Goal: Task Accomplishment & Management: Complete application form

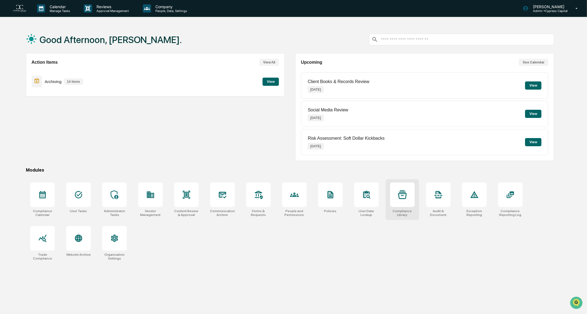
click at [403, 202] on div at bounding box center [402, 195] width 25 height 25
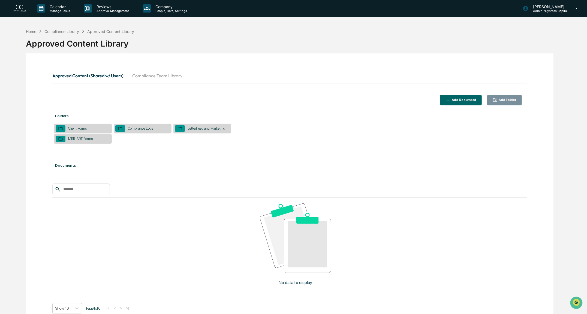
click at [152, 75] on button "Compliance Team Library" at bounding box center [157, 75] width 59 height 13
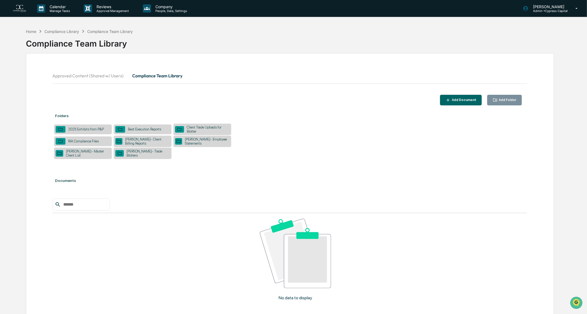
click at [82, 141] on div "RIA Compliance Files" at bounding box center [83, 141] width 36 height 4
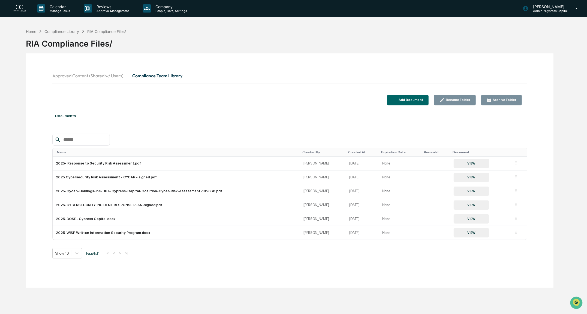
click at [112, 31] on div "RIA Compliance Files/" at bounding box center [106, 31] width 39 height 5
click at [69, 31] on div "Compliance Library" at bounding box center [61, 31] width 35 height 5
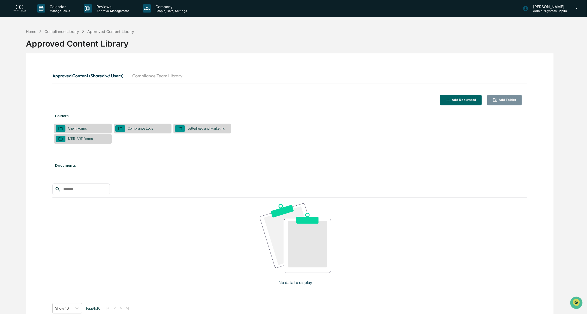
click at [145, 77] on button "Compliance Team Library" at bounding box center [157, 75] width 59 height 13
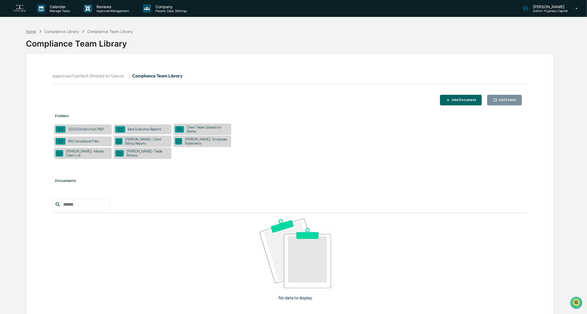
click at [33, 31] on div "Home" at bounding box center [31, 31] width 10 height 5
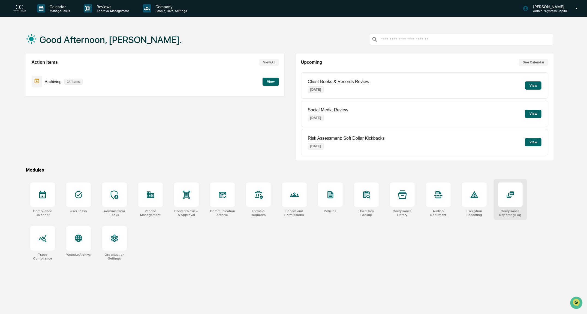
click at [512, 187] on div at bounding box center [510, 195] width 25 height 25
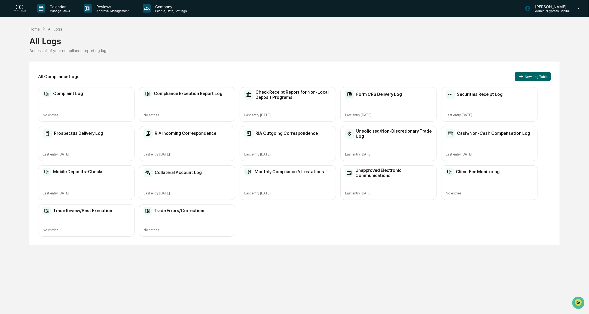
click at [484, 182] on div "Client Fee Monitoring No entries" at bounding box center [489, 182] width 96 height 35
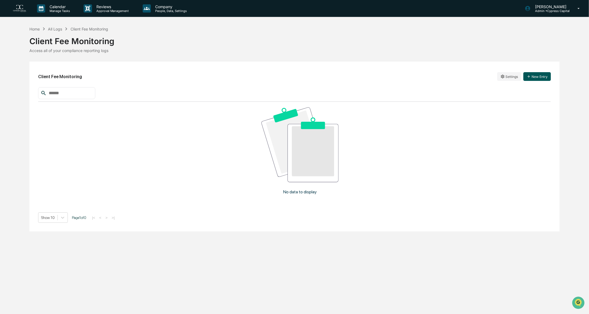
click at [534, 77] on button "New Entry" at bounding box center [538, 76] width 28 height 9
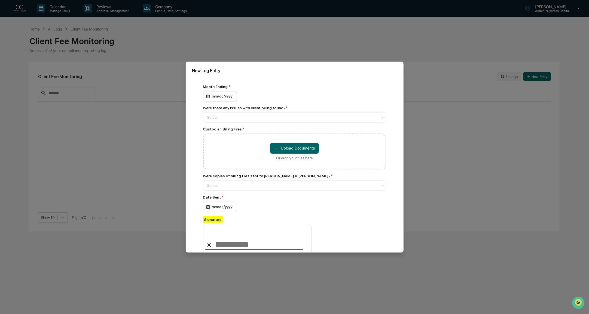
click at [219, 98] on div "mm/dd/yyyy" at bounding box center [220, 96] width 34 height 10
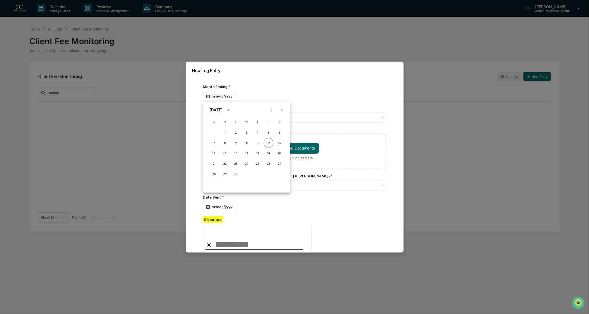
click at [271, 109] on icon "Previous month" at bounding box center [271, 110] width 6 height 6
click at [272, 109] on icon "Previous month" at bounding box center [271, 110] width 6 height 6
click at [224, 174] on button "30" at bounding box center [225, 174] width 10 height 10
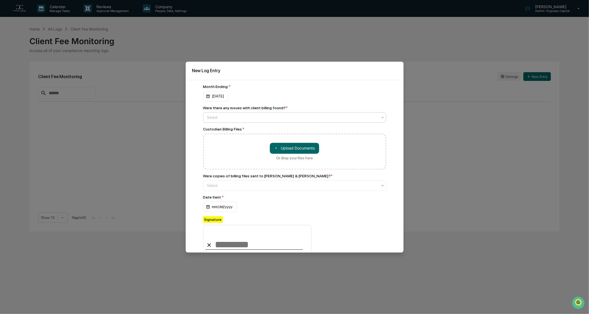
click at [219, 118] on div at bounding box center [292, 117] width 171 height 5
click at [266, 106] on div "Month Ending * 06/30/2025 Were there any issues with client billing found? * Se…" at bounding box center [294, 169] width 183 height 170
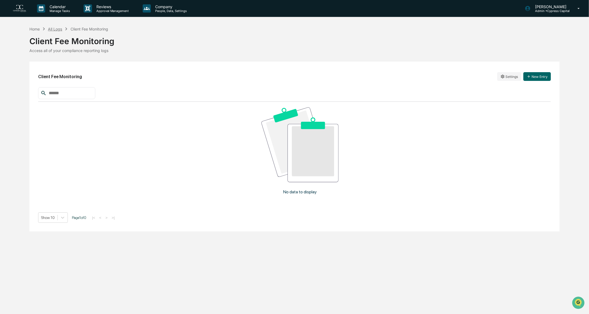
click at [57, 31] on div "All Logs" at bounding box center [55, 29] width 14 height 5
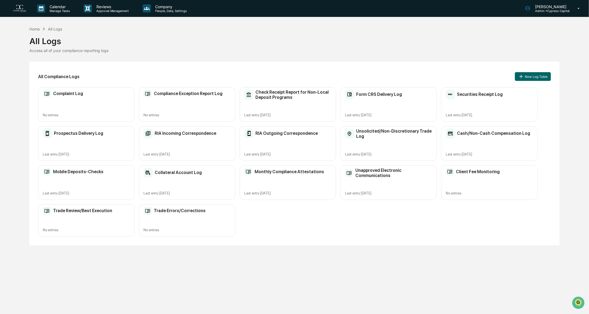
click at [82, 219] on div "Trade Review/Best Execution No entries" at bounding box center [86, 220] width 96 height 32
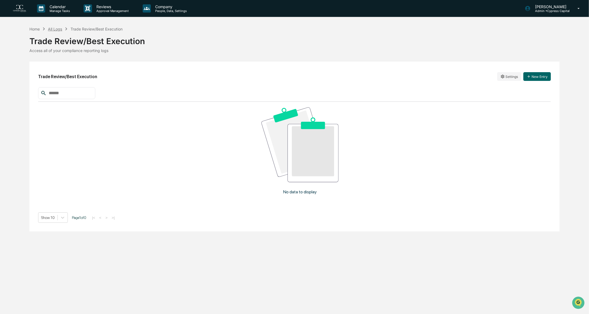
click at [60, 28] on div "All Logs" at bounding box center [55, 29] width 14 height 5
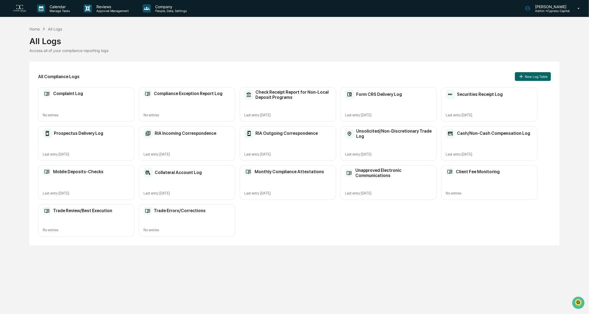
click at [99, 225] on div "Trade Review/Best Execution No entries" at bounding box center [86, 220] width 96 height 32
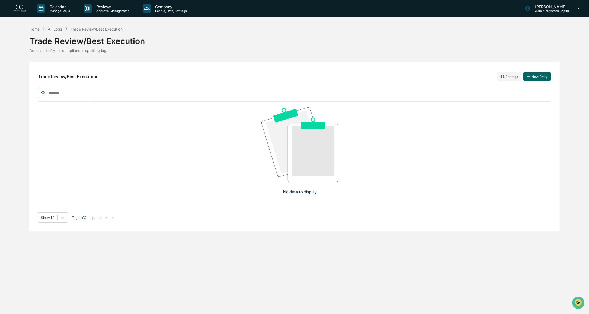
click at [56, 28] on div "All Logs" at bounding box center [55, 29] width 14 height 5
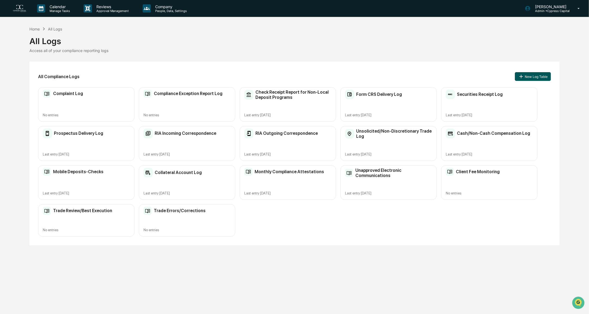
click at [531, 75] on button "New Log Table" at bounding box center [533, 76] width 36 height 9
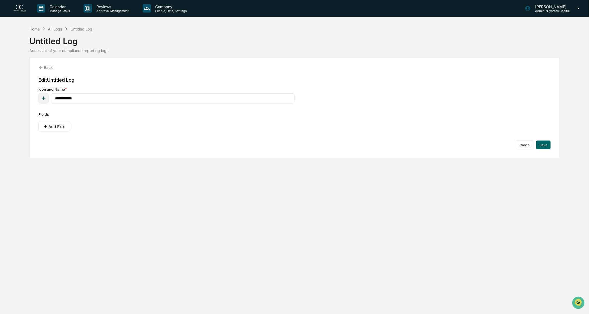
click at [65, 82] on div "Edit Untitled Log" at bounding box center [294, 80] width 512 height 6
click at [65, 78] on div "Edit Untitled Log" at bounding box center [294, 80] width 512 height 6
click at [94, 87] on div "**********" at bounding box center [294, 107] width 530 height 101
click at [84, 97] on input "**********" at bounding box center [173, 98] width 244 height 10
drag, startPoint x: 82, startPoint y: 99, endPoint x: 54, endPoint y: 97, distance: 28.6
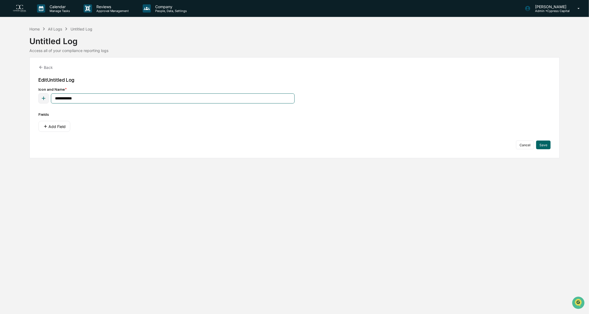
click at [54, 97] on input "**********" at bounding box center [173, 98] width 244 height 10
drag, startPoint x: 117, startPoint y: 101, endPoint x: 52, endPoint y: 97, distance: 65.0
click at [52, 97] on input "**********" at bounding box center [173, 98] width 244 height 10
type input "**********"
click at [88, 119] on div "Fields Add Field" at bounding box center [294, 122] width 512 height 20
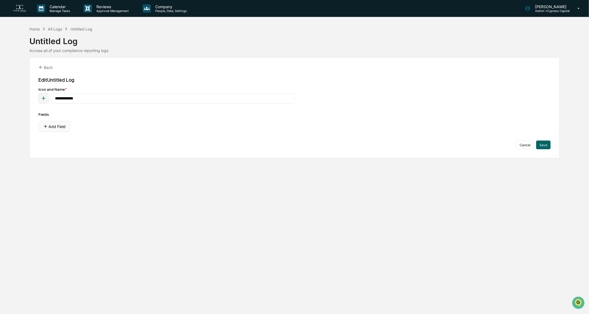
click at [62, 128] on button "Add Field" at bounding box center [54, 126] width 32 height 11
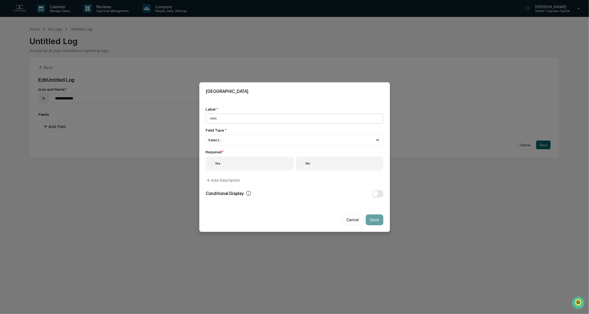
click at [227, 117] on input at bounding box center [295, 119] width 178 height 10
click at [224, 143] on div "Select..." at bounding box center [295, 140] width 178 height 11
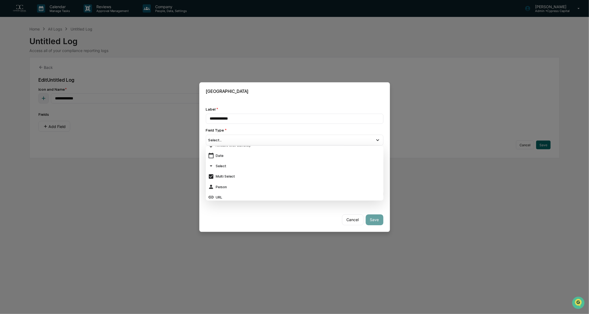
scroll to position [27, 0]
click at [232, 177] on div "Date" at bounding box center [294, 176] width 173 height 6
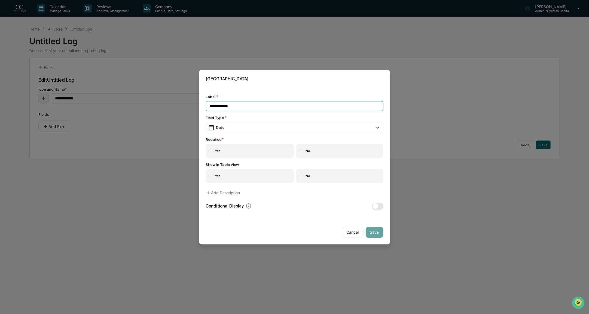
drag, startPoint x: 243, startPoint y: 107, endPoint x: 189, endPoint y: 106, distance: 53.9
click at [189, 106] on body "**********" at bounding box center [294, 157] width 589 height 314
type input "**********"
click at [248, 151] on label "Yes" at bounding box center [250, 151] width 88 height 14
click at [247, 177] on label "Yes" at bounding box center [250, 176] width 88 height 14
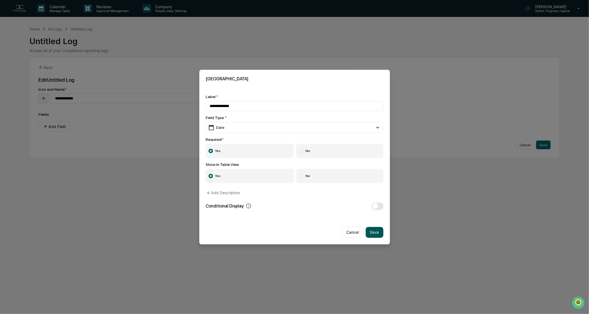
click at [376, 230] on button "Save" at bounding box center [375, 232] width 18 height 11
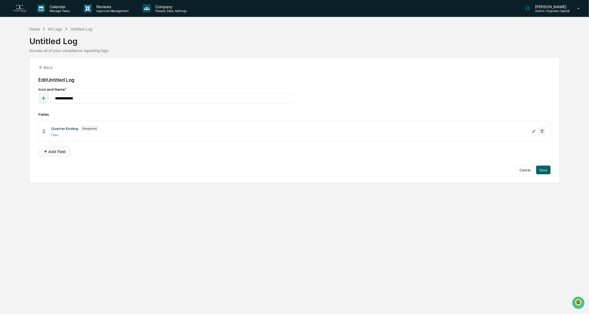
click at [61, 152] on button "Add Field" at bounding box center [54, 151] width 32 height 11
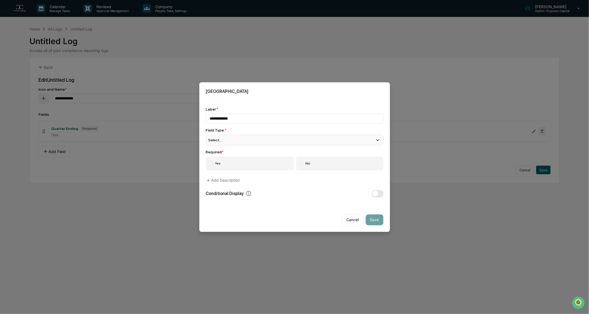
type input "**********"
click at [247, 140] on div "Select..." at bounding box center [295, 140] width 178 height 11
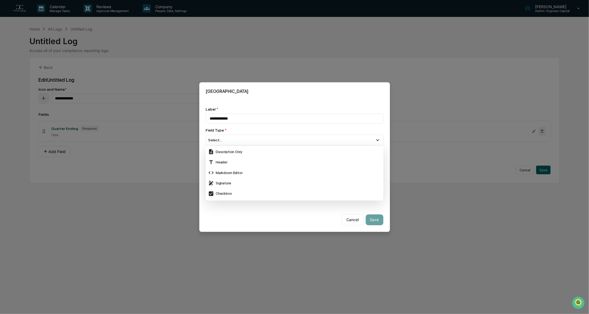
scroll to position [108, 0]
click at [232, 159] on div "File Upload" at bounding box center [294, 158] width 173 height 6
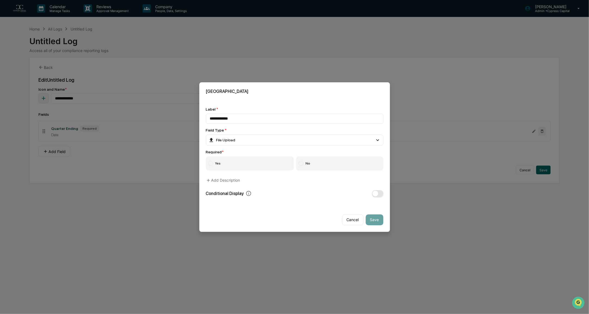
click at [229, 165] on label "Yes" at bounding box center [250, 163] width 88 height 14
click at [377, 219] on button "Save" at bounding box center [375, 219] width 18 height 11
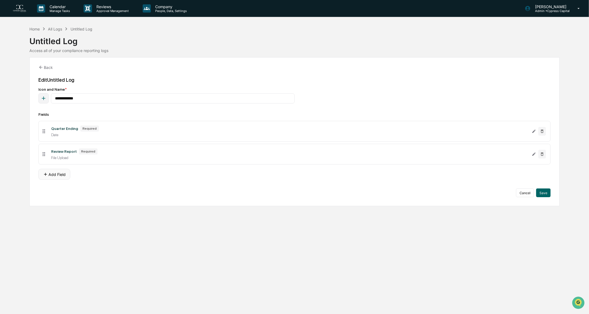
click at [57, 173] on button "Add Field" at bounding box center [54, 174] width 32 height 11
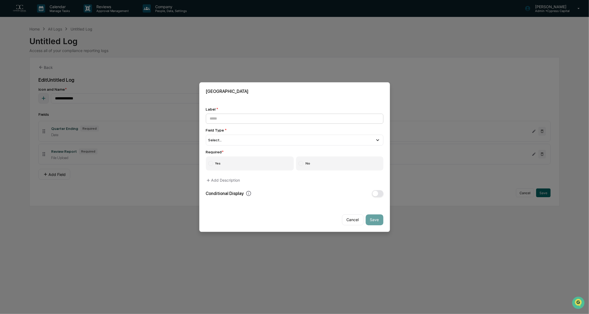
click at [220, 121] on input at bounding box center [295, 119] width 178 height 10
type input "**********"
click at [232, 148] on div "**********" at bounding box center [295, 152] width 178 height 90
click at [230, 141] on div "Select..." at bounding box center [295, 140] width 178 height 11
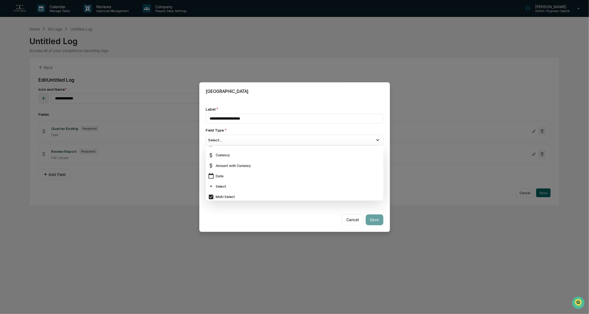
scroll to position [54, 0]
click at [247, 160] on div "Select" at bounding box center [294, 159] width 173 height 6
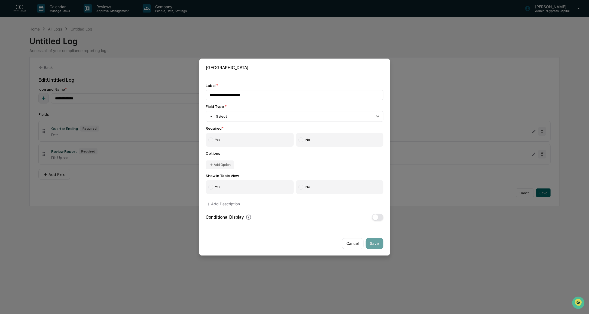
click at [236, 141] on label "Yes" at bounding box center [250, 140] width 88 height 14
click at [223, 163] on button "Add Option" at bounding box center [220, 164] width 28 height 9
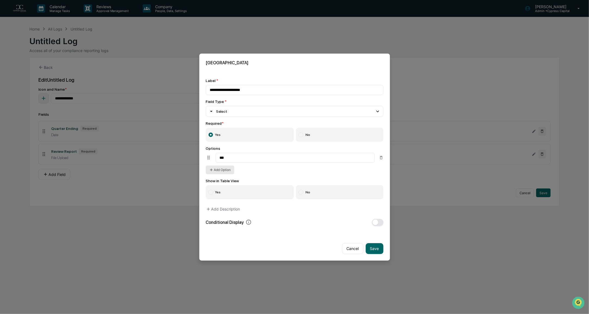
type input "***"
click at [223, 171] on button "Add Option" at bounding box center [220, 170] width 28 height 9
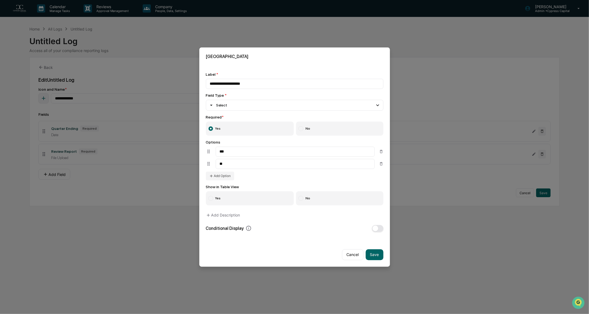
type input "**"
click at [247, 175] on div "Options *** ** Add Option" at bounding box center [295, 160] width 178 height 40
click at [380, 255] on button "Save" at bounding box center [375, 254] width 18 height 11
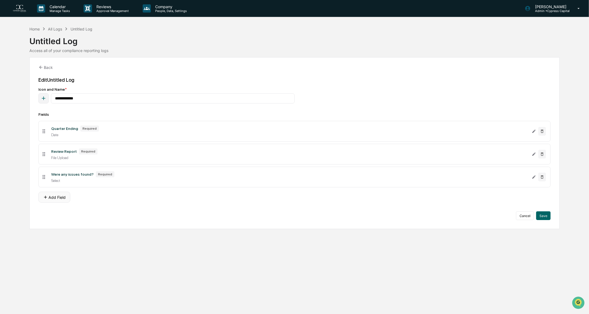
click at [53, 196] on button "Add Field" at bounding box center [54, 197] width 32 height 11
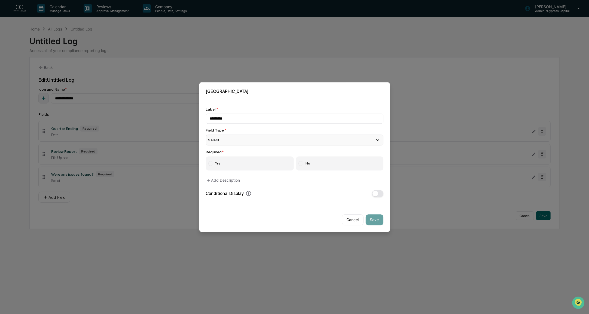
click at [229, 143] on div "Select..." at bounding box center [295, 140] width 178 height 11
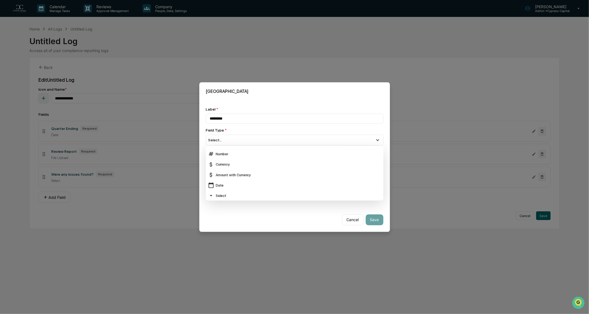
scroll to position [0, 0]
click at [232, 122] on input "*********" at bounding box center [295, 119] width 178 height 10
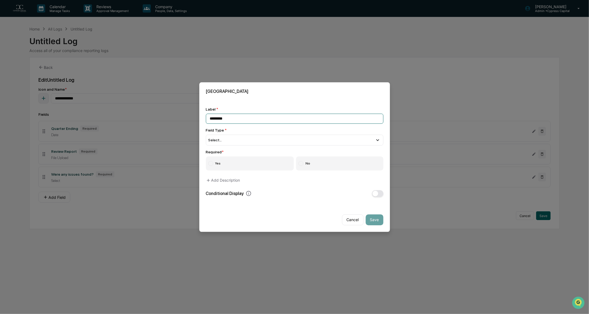
drag, startPoint x: 234, startPoint y: 120, endPoint x: 202, endPoint y: 117, distance: 32.8
click at [202, 117] on div "Label * ********* Field Type * Select... Short Text Long Text Number Currency A…" at bounding box center [294, 152] width 191 height 103
type input "**********"
click at [234, 142] on div "Select..." at bounding box center [295, 140] width 178 height 11
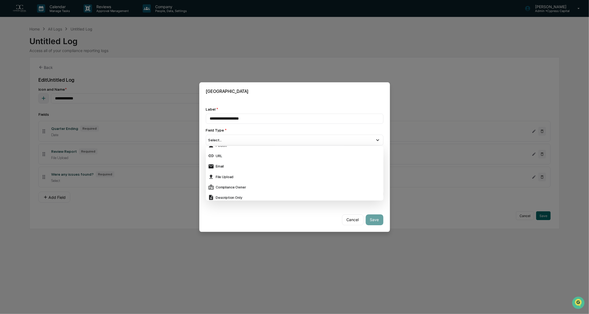
scroll to position [109, 0]
click at [231, 177] on div "Description Only" at bounding box center [294, 178] width 173 height 6
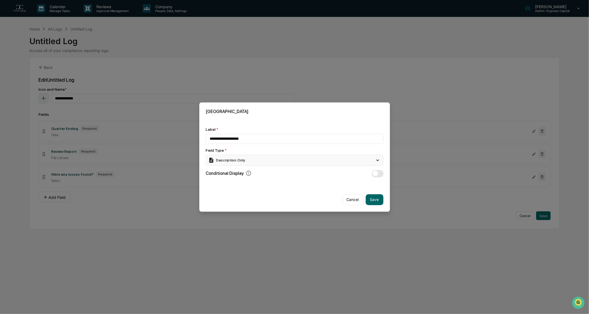
click at [267, 160] on div "Description Only" at bounding box center [295, 160] width 178 height 11
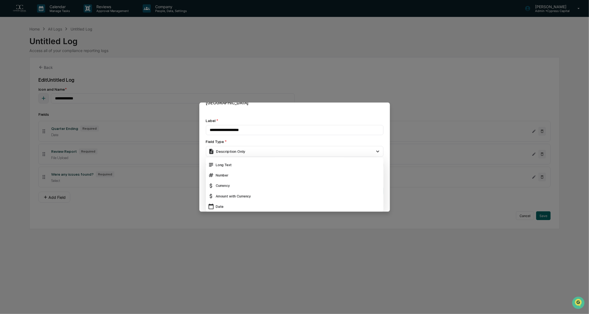
scroll to position [0, 0]
click at [247, 173] on div "Long Text" at bounding box center [294, 173] width 173 height 6
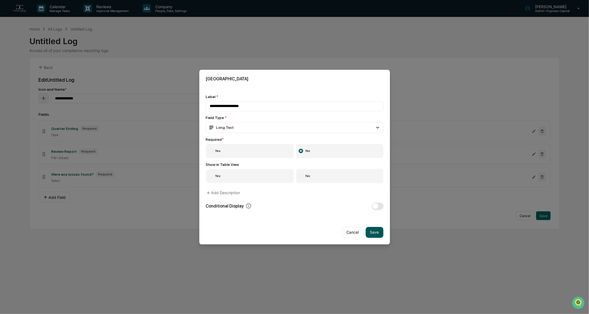
click at [376, 233] on button "Save" at bounding box center [375, 232] width 18 height 11
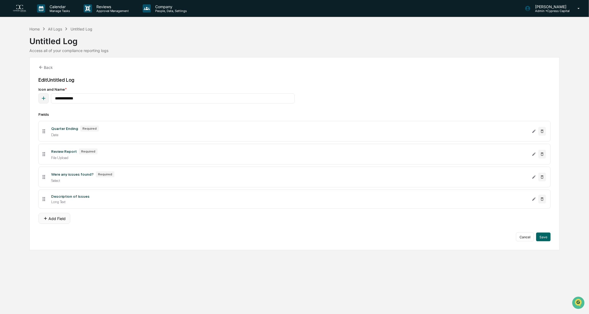
click at [51, 217] on button "Add Field" at bounding box center [54, 218] width 32 height 11
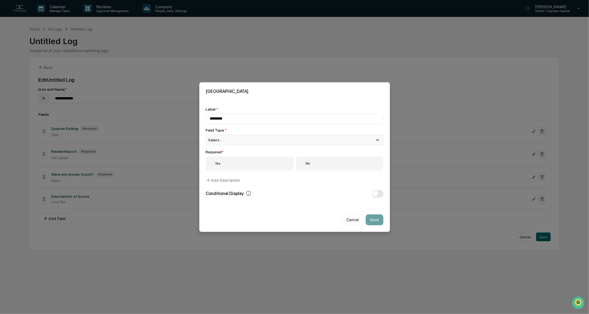
type input "*********"
click at [230, 142] on div "Select..." at bounding box center [295, 140] width 178 height 11
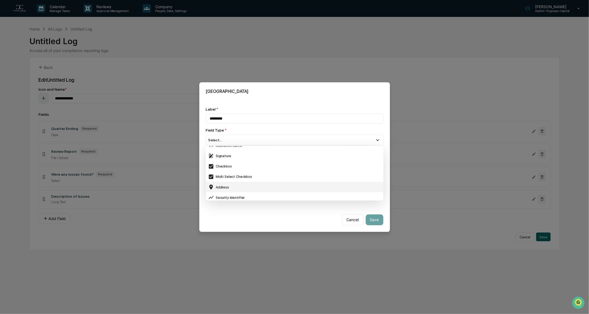
scroll to position [135, 0]
click at [229, 184] on div "Signature" at bounding box center [294, 183] width 173 height 6
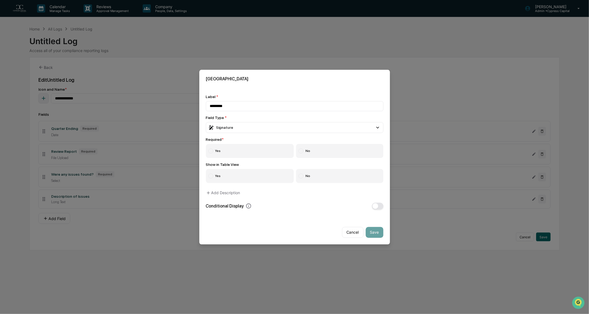
click at [225, 151] on label "Yes" at bounding box center [250, 151] width 88 height 14
click at [376, 234] on button "Save" at bounding box center [375, 232] width 18 height 11
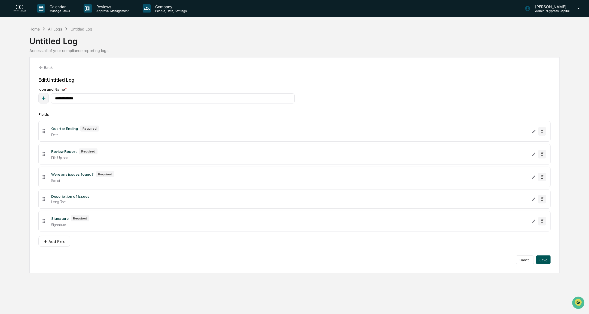
click at [543, 258] on button "Save" at bounding box center [543, 260] width 14 height 9
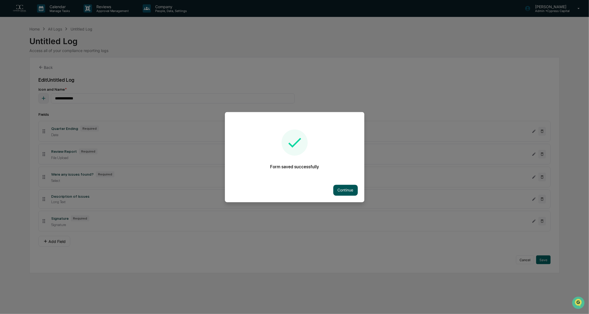
click at [343, 192] on button "Continue" at bounding box center [345, 190] width 25 height 11
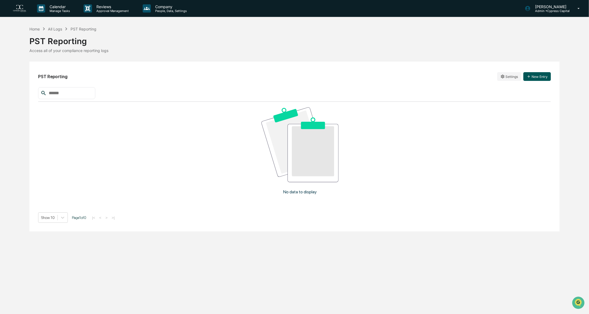
click at [539, 77] on button "New Entry" at bounding box center [538, 76] width 28 height 9
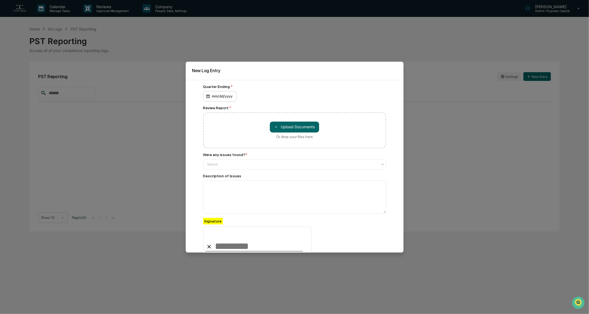
click at [231, 99] on div "mm/dd/yyyy" at bounding box center [220, 96] width 34 height 10
click at [271, 110] on icon "Previous month" at bounding box center [272, 109] width 2 height 3
click at [271, 111] on icon "Previous month" at bounding box center [272, 109] width 2 height 3
click at [227, 175] on button "30" at bounding box center [225, 174] width 10 height 10
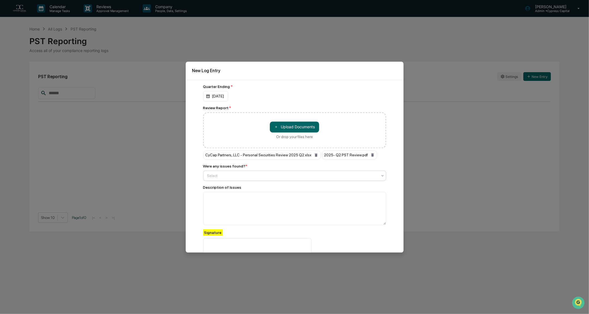
click at [223, 178] on div at bounding box center [292, 175] width 171 height 5
click at [224, 201] on div "No" at bounding box center [293, 200] width 180 height 11
click at [247, 205] on textarea at bounding box center [294, 208] width 183 height 33
type textarea "*"
click at [269, 204] on textarea at bounding box center [293, 208] width 180 height 33
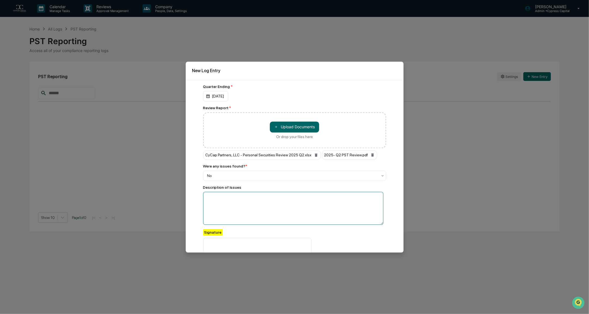
paste textarea "**********"
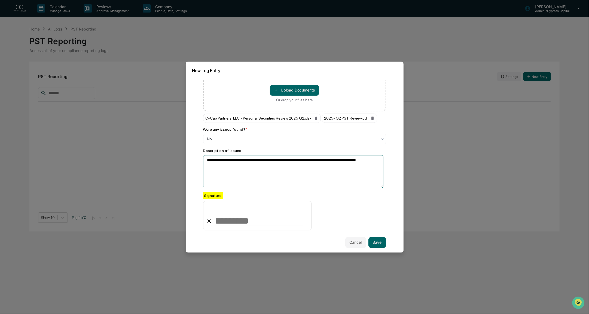
scroll to position [39, 0]
type textarea "**********"
click at [232, 221] on input at bounding box center [257, 215] width 108 height 29
type input "**********"
click at [376, 244] on button "Save" at bounding box center [378, 242] width 18 height 11
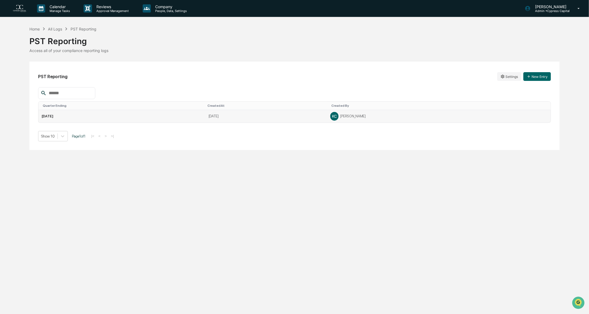
click at [168, 117] on td "6/30/25" at bounding box center [121, 116] width 167 height 13
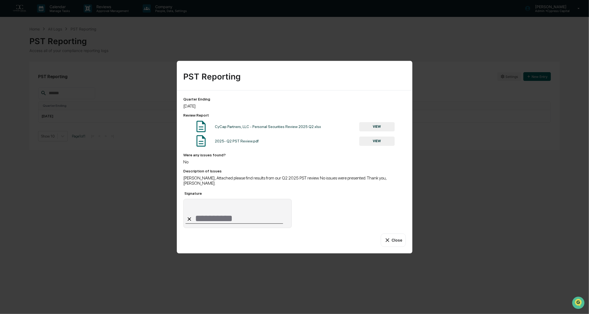
click at [379, 131] on button "VIEW" at bounding box center [376, 126] width 35 height 9
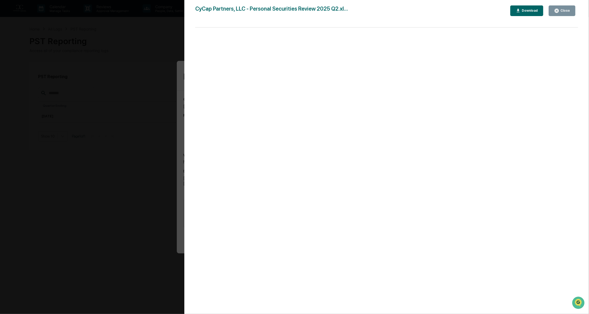
click at [563, 10] on div "Close" at bounding box center [565, 11] width 11 height 4
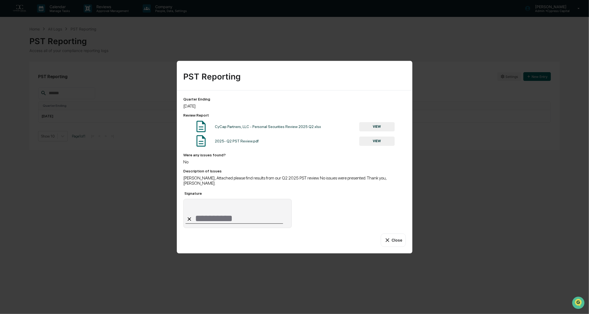
click at [382, 144] on button "VIEW" at bounding box center [376, 140] width 35 height 9
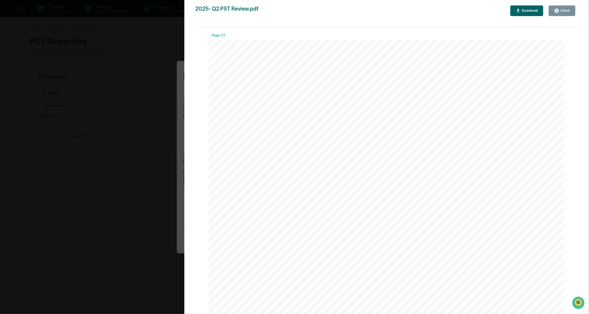
click at [564, 11] on div "Close" at bounding box center [565, 11] width 11 height 4
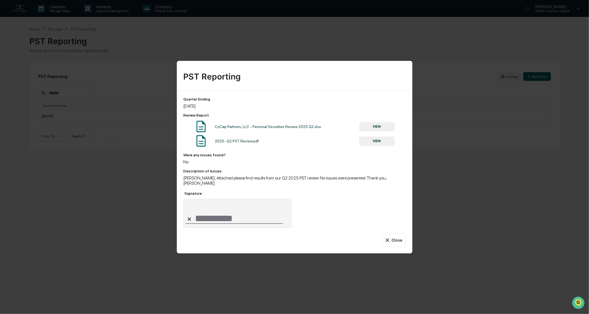
click at [392, 239] on button "Close" at bounding box center [393, 240] width 25 height 13
